Goal: Information Seeking & Learning: Learn about a topic

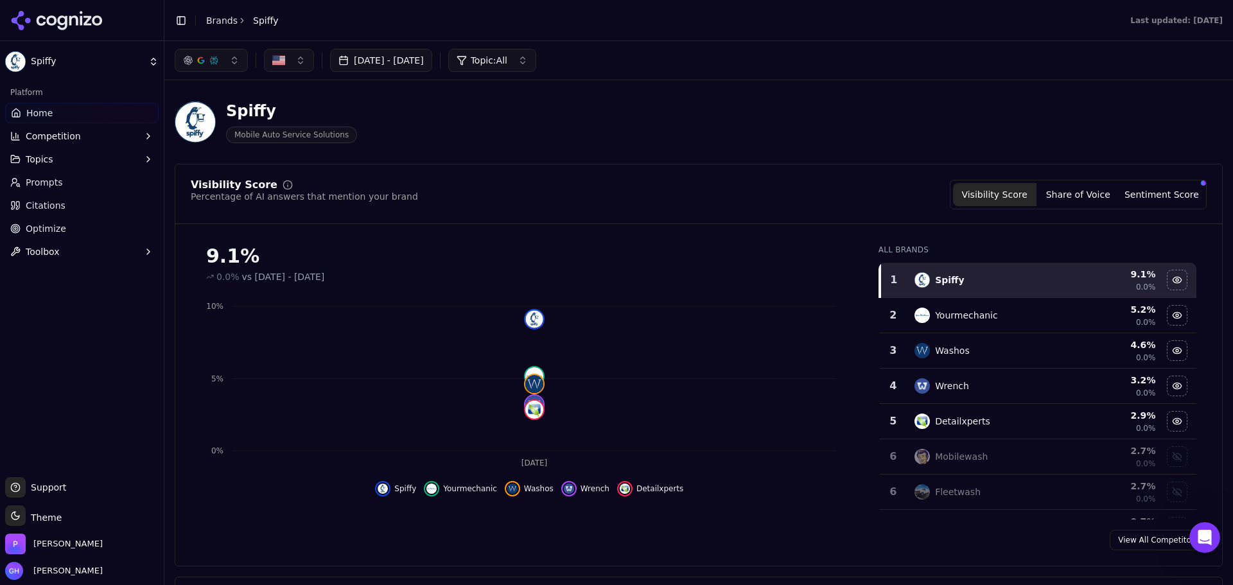
scroll to position [51, 0]
click at [45, 18] on icon at bounding box center [42, 20] width 10 height 10
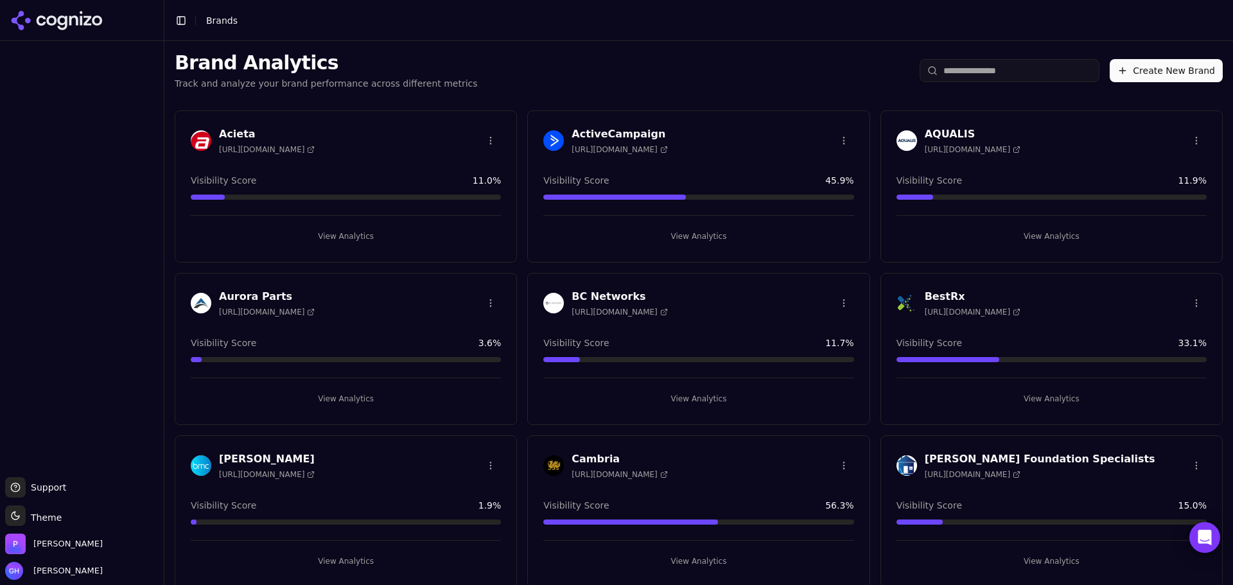
click at [709, 388] on button "View Analytics" at bounding box center [698, 398] width 310 height 21
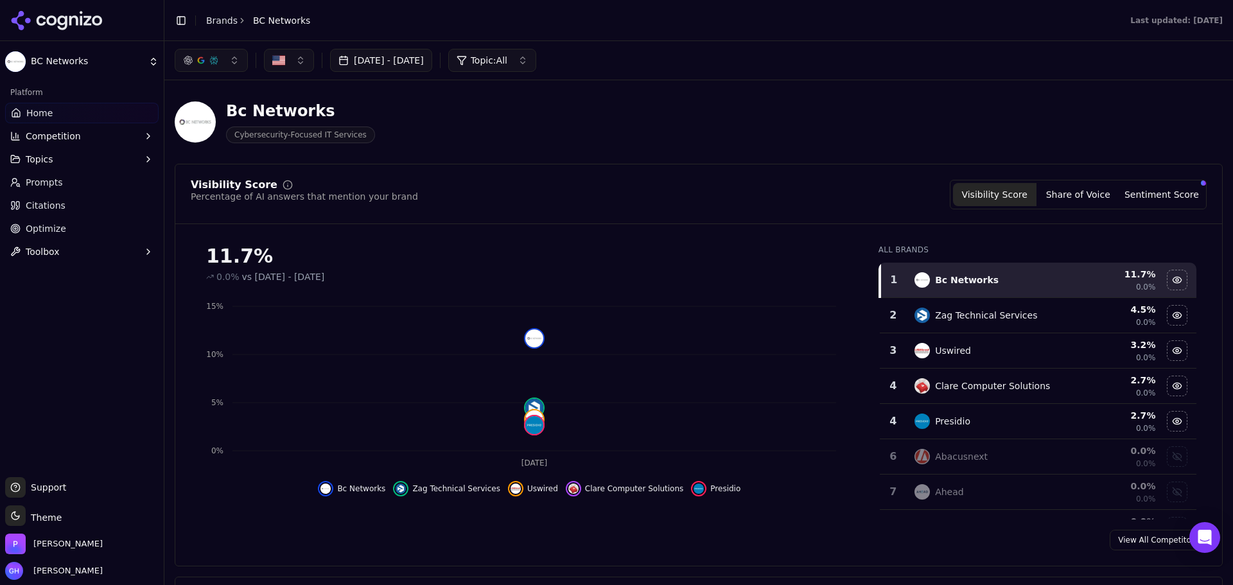
click at [98, 131] on button "Competition" at bounding box center [81, 136] width 153 height 21
click at [37, 198] on span "Explore" at bounding box center [82, 197] width 112 height 13
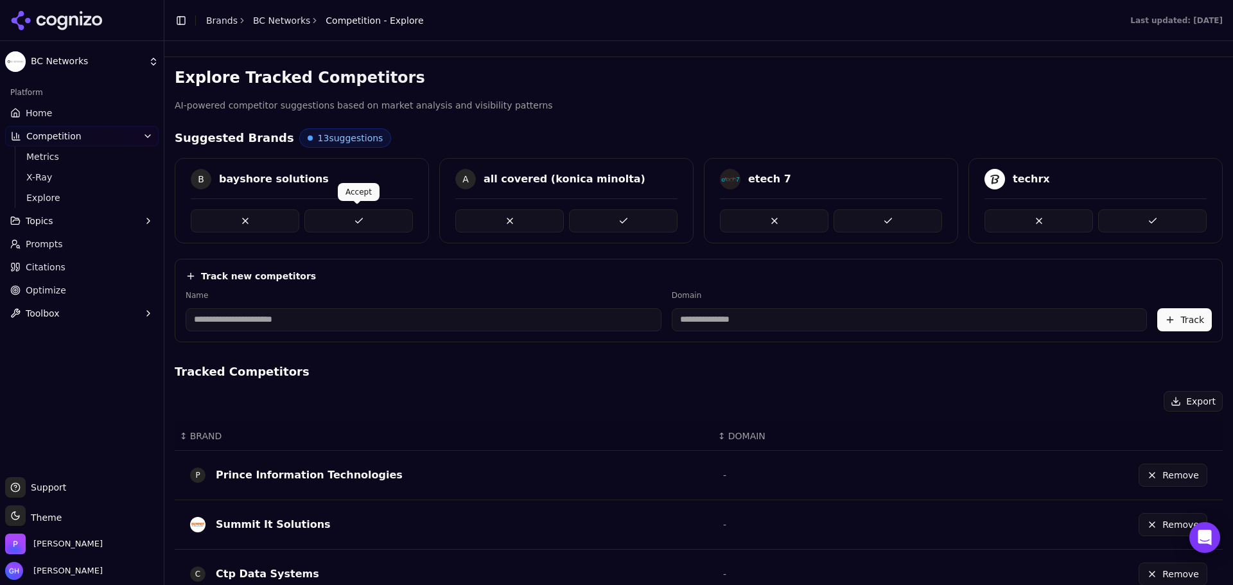
click at [352, 220] on button at bounding box center [358, 220] width 108 height 23
click at [645, 220] on button at bounding box center [623, 220] width 108 height 23
drag, startPoint x: 847, startPoint y: 207, endPoint x: 876, endPoint y: 216, distance: 30.5
click at [848, 209] on button at bounding box center [887, 220] width 108 height 23
click at [876, 216] on div "B bayshore solutions A all covered (konica minolta) etech 7 techrx" at bounding box center [699, 200] width 1048 height 85
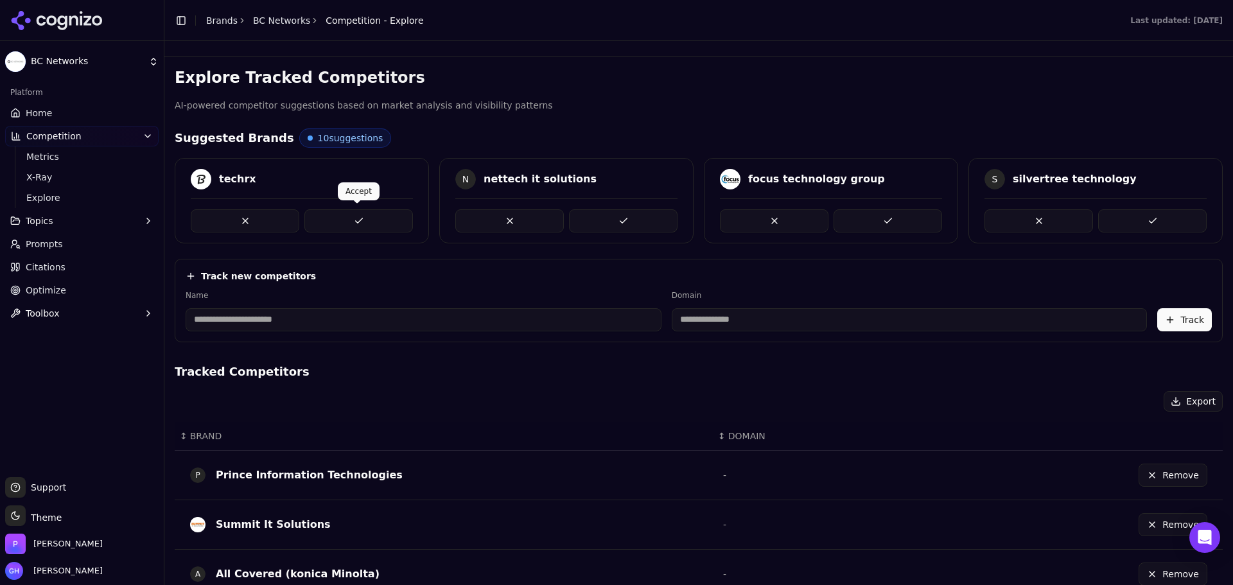
click at [607, 209] on button at bounding box center [623, 220] width 108 height 23
click at [877, 221] on button at bounding box center [887, 220] width 108 height 23
click at [1068, 220] on button at bounding box center [1038, 220] width 108 height 23
click at [336, 227] on button at bounding box center [358, 220] width 108 height 23
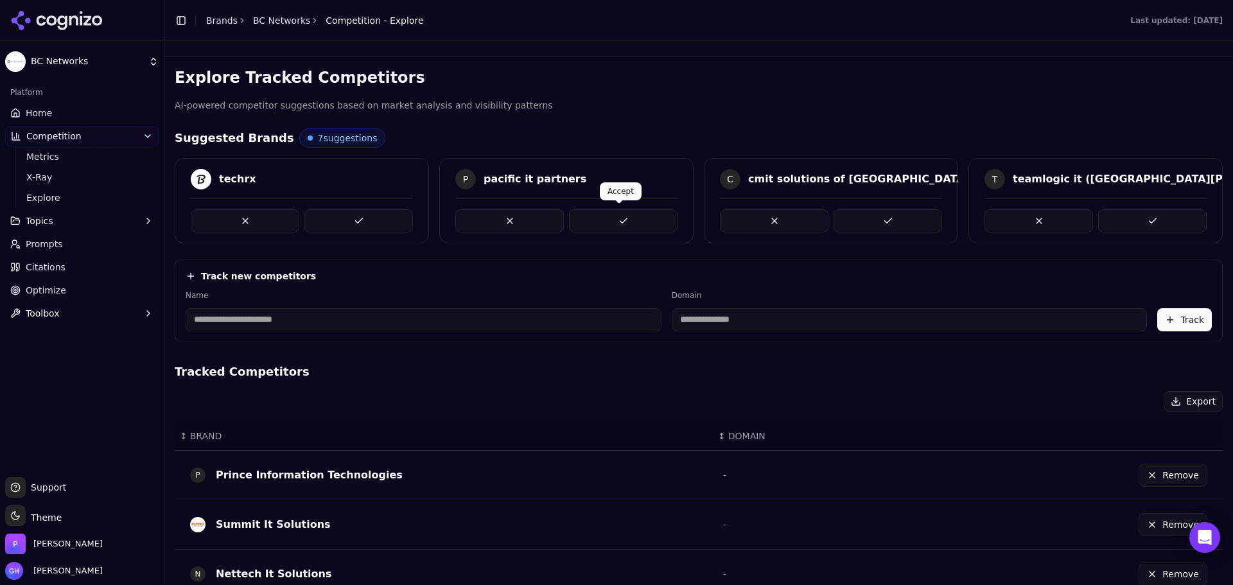
click at [628, 224] on button at bounding box center [623, 220] width 108 height 23
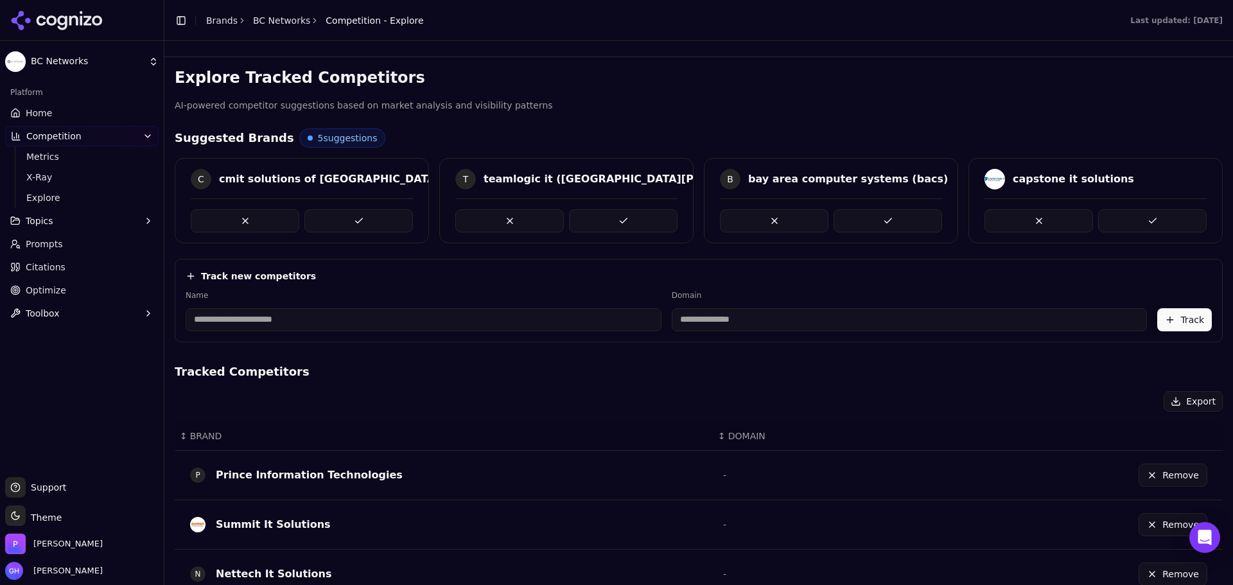
click at [624, 212] on button at bounding box center [623, 220] width 108 height 23
click at [361, 216] on button at bounding box center [358, 220] width 108 height 23
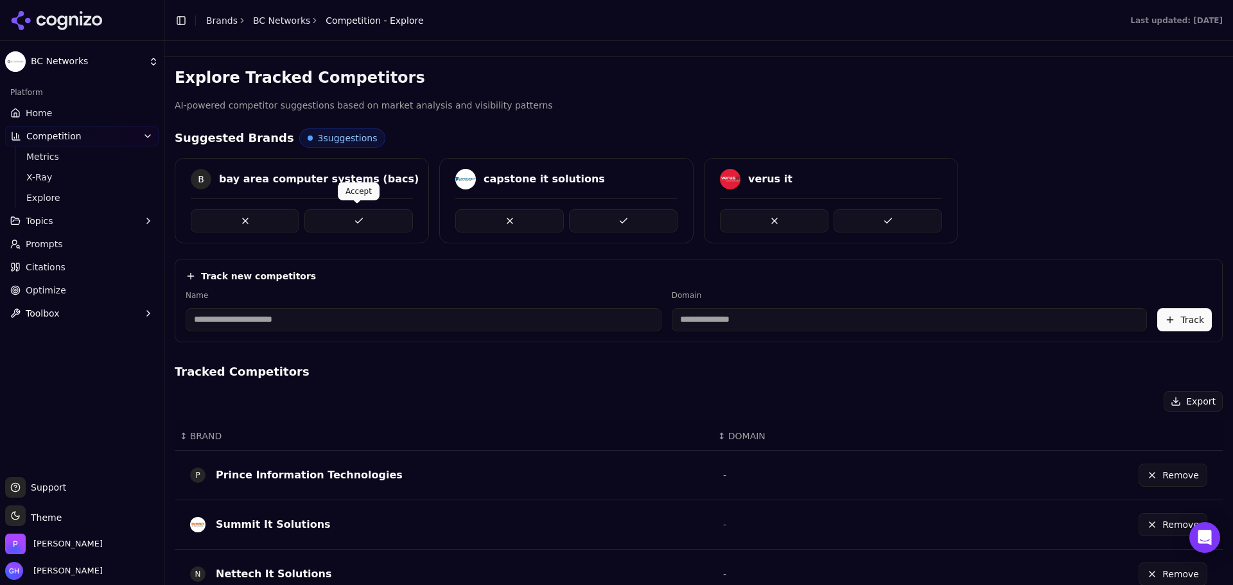
click at [372, 218] on button at bounding box center [358, 220] width 108 height 23
click at [618, 223] on button at bounding box center [623, 220] width 108 height 23
click at [905, 227] on button at bounding box center [887, 220] width 108 height 23
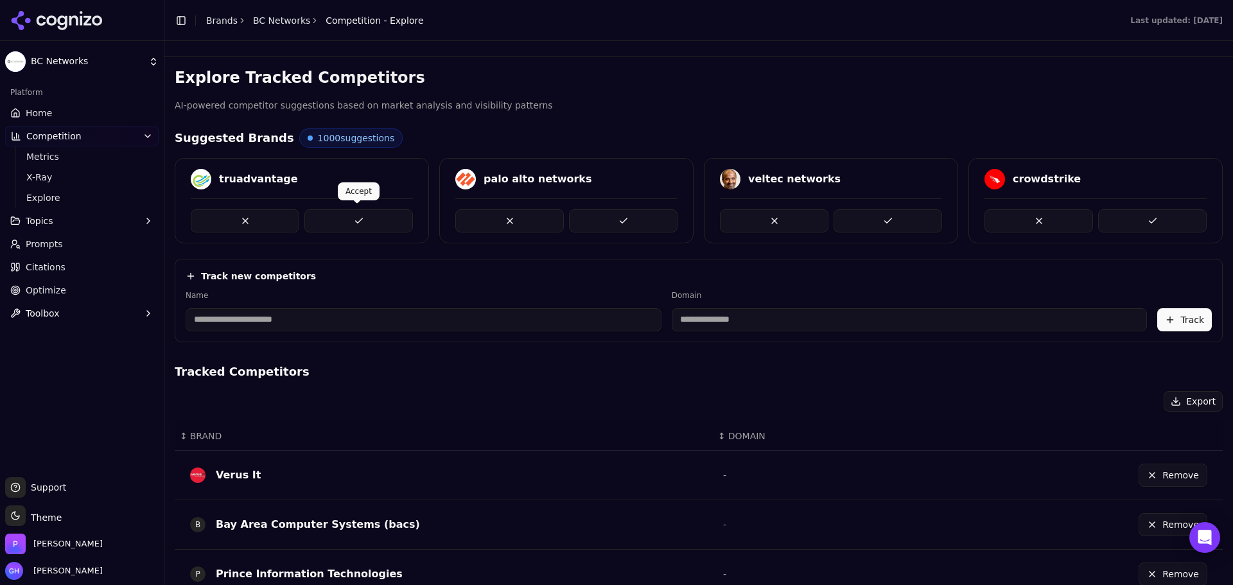
click at [380, 225] on button at bounding box center [358, 220] width 108 height 23
click at [653, 222] on button at bounding box center [623, 220] width 108 height 23
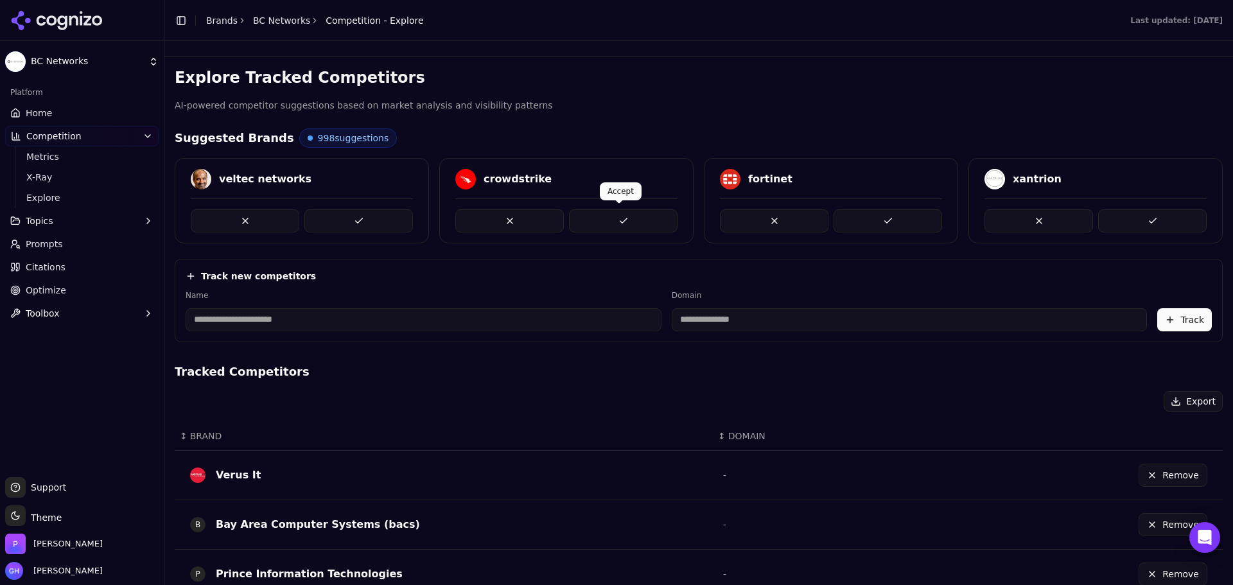
click at [600, 219] on button at bounding box center [623, 220] width 108 height 23
click at [36, 66] on html "BC Networks Platform Home Competition Metrics X-Ray Explore Topics Prompts Cita…" at bounding box center [616, 292] width 1233 height 585
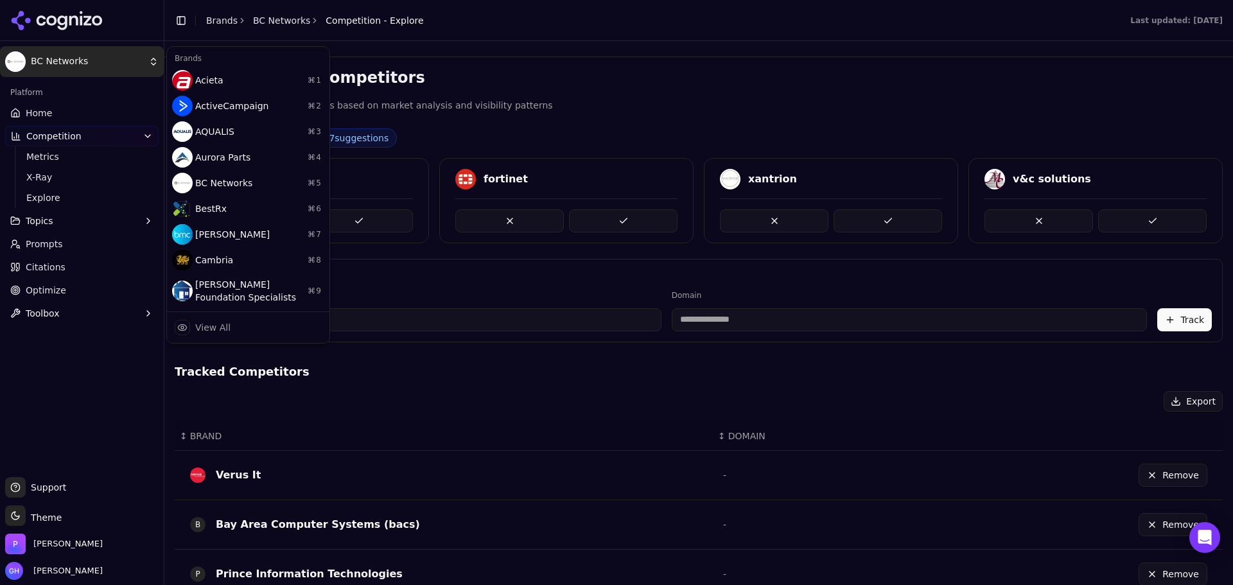
click at [62, 43] on html "BC Networks Platform Home Competition Metrics X-Ray Explore Topics Prompts Cita…" at bounding box center [616, 292] width 1233 height 585
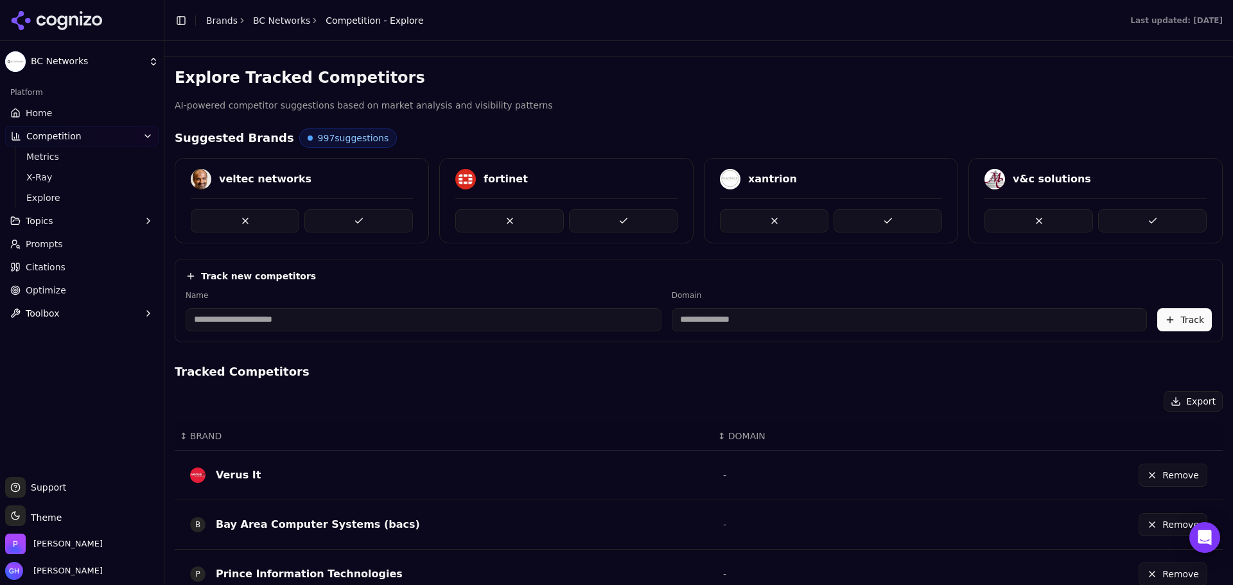
click at [286, 26] on link "BC Networks" at bounding box center [281, 20] width 57 height 13
click at [285, 21] on html "BC Networks Platform Home Competition Metrics X-Ray Explore Topics Prompts Cita…" at bounding box center [616, 292] width 1233 height 585
